Goal: Transaction & Acquisition: Purchase product/service

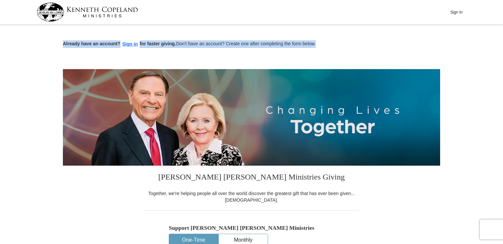
drag, startPoint x: 503, startPoint y: 16, endPoint x: 507, endPoint y: 36, distance: 21.2
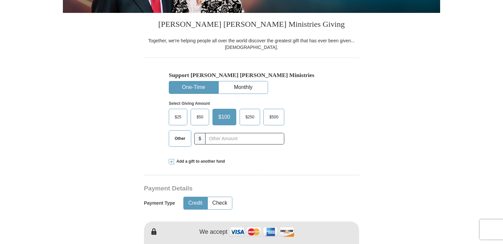
scroll to position [155, 0]
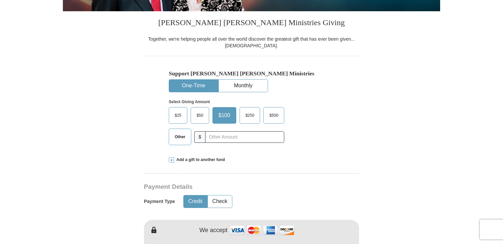
click at [175, 140] on span "Other" at bounding box center [180, 137] width 17 height 10
click at [0, 0] on input "Other" at bounding box center [0, 0] width 0 height 0
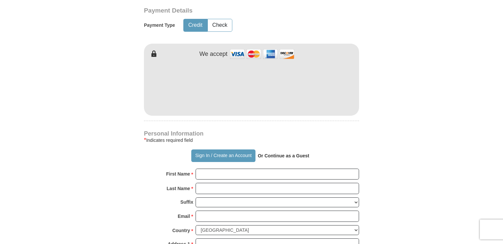
scroll to position [182, 0]
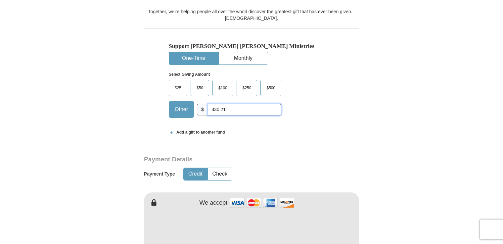
type input "330.21"
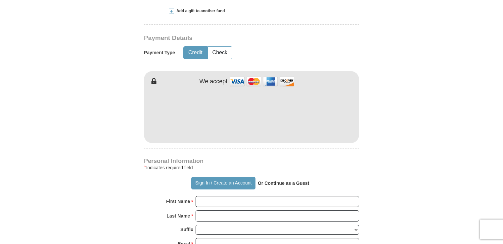
scroll to position [320, 0]
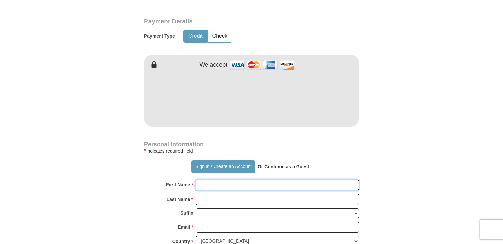
click at [279, 184] on input "First Name *" at bounding box center [278, 185] width 164 height 11
type input "[PERSON_NAME]"
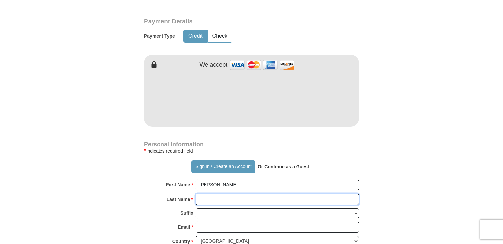
type input "[PERSON_NAME]"
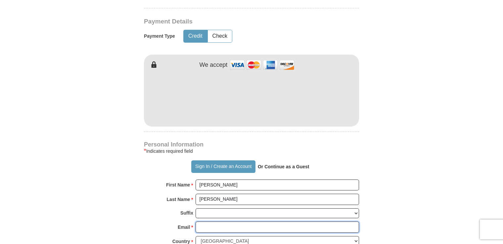
type input "[EMAIL_ADDRESS][DOMAIN_NAME]"
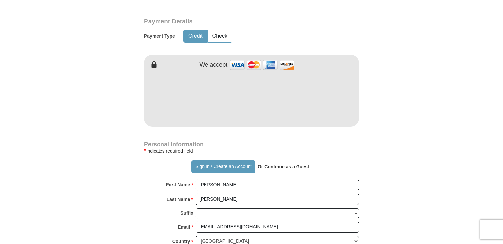
type input "[STREET_ADDRESS][PERSON_NAME]"
type input "[GEOGRAPHIC_DATA]"
select select "IN"
type input "46062"
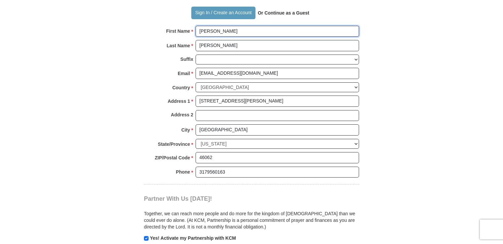
scroll to position [486, 0]
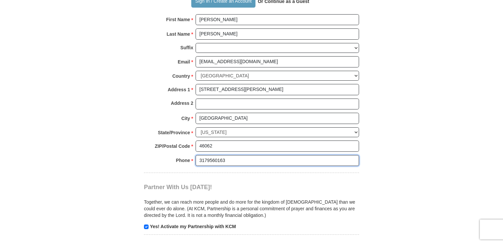
drag, startPoint x: 207, startPoint y: 157, endPoint x: 234, endPoint y: 159, distance: 27.2
click at [234, 159] on input "3179560163" at bounding box center [278, 160] width 164 height 11
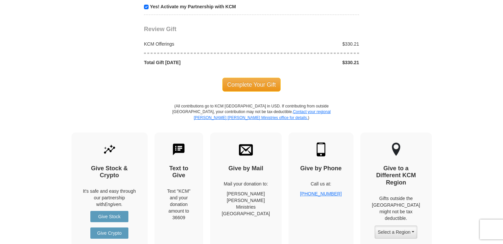
scroll to position [718, 0]
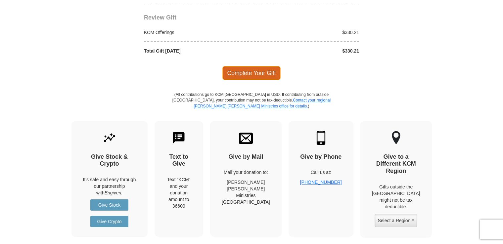
type input "3175191330"
click at [272, 74] on span "Complete Your Gift" at bounding box center [252, 73] width 59 height 14
